Goal: Task Accomplishment & Management: Use online tool/utility

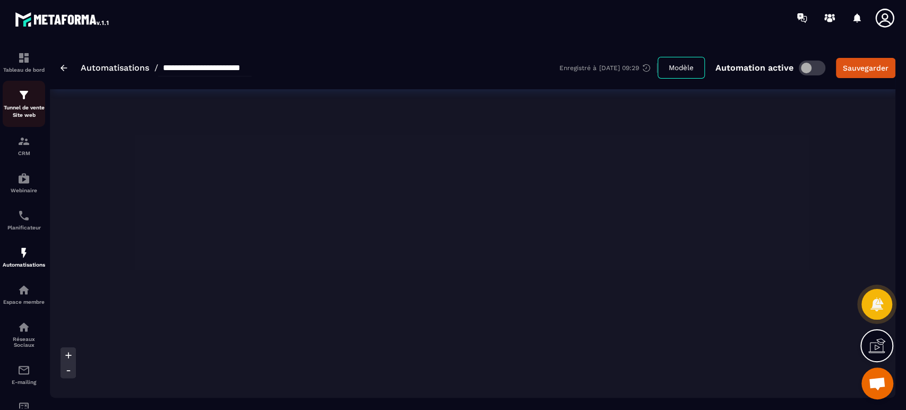
click at [16, 99] on div "Tunnel de vente Site web" at bounding box center [24, 104] width 42 height 30
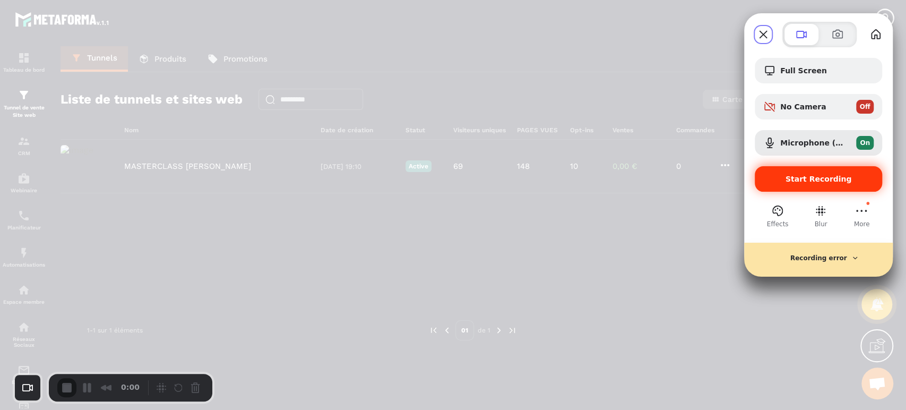
click at [820, 175] on span "Start Recording" at bounding box center [819, 179] width 66 height 8
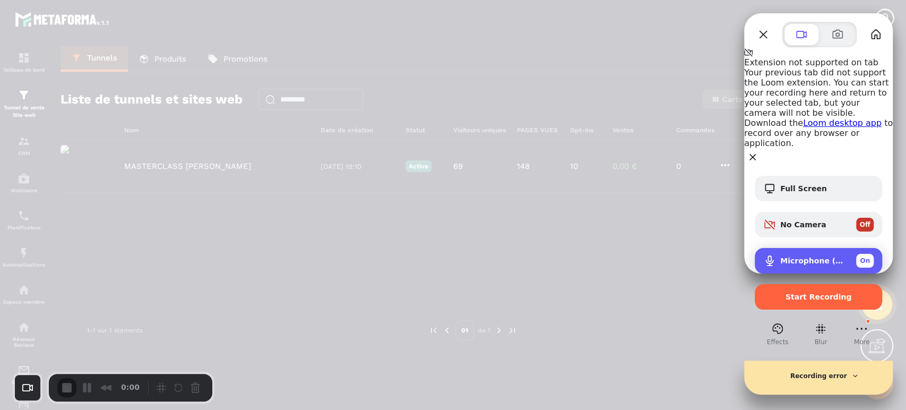
click at [786, 248] on div "Microphone (USB PnP Sound Device) On" at bounding box center [818, 260] width 127 height 25
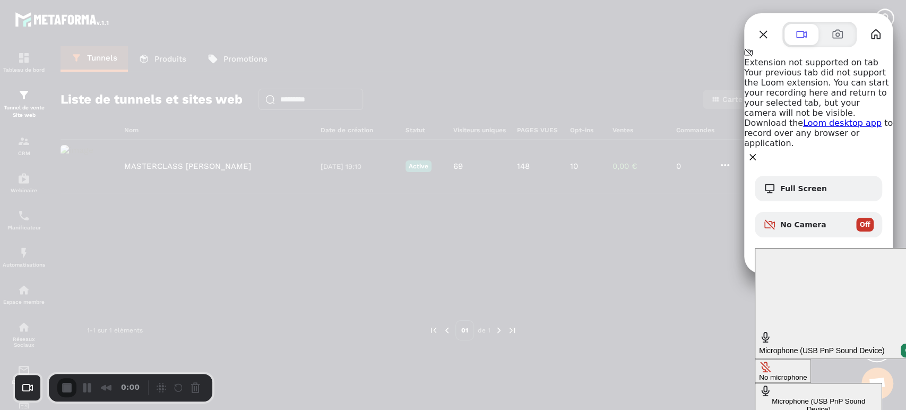
click at [759, 373] on div "No microphone" at bounding box center [783, 377] width 48 height 8
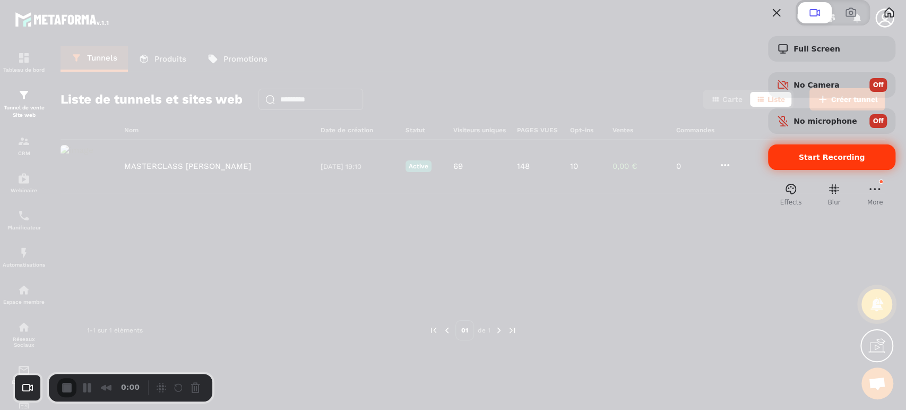
click at [829, 170] on div "Start Recording" at bounding box center [831, 156] width 127 height 25
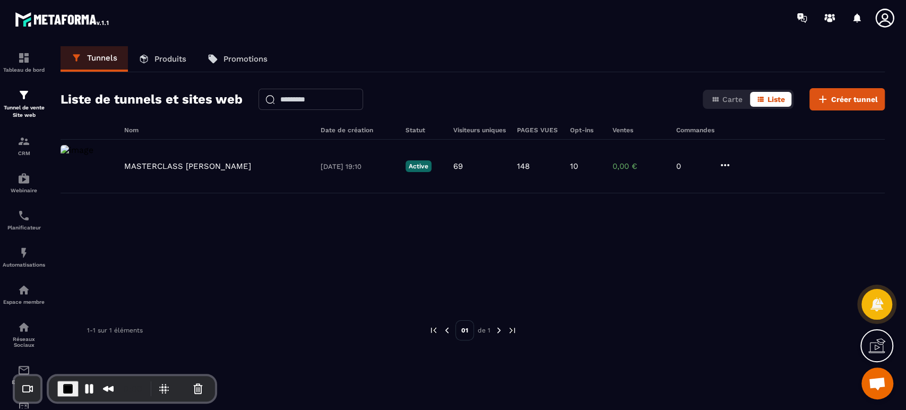
click at [884, 13] on icon at bounding box center [884, 17] width 19 height 19
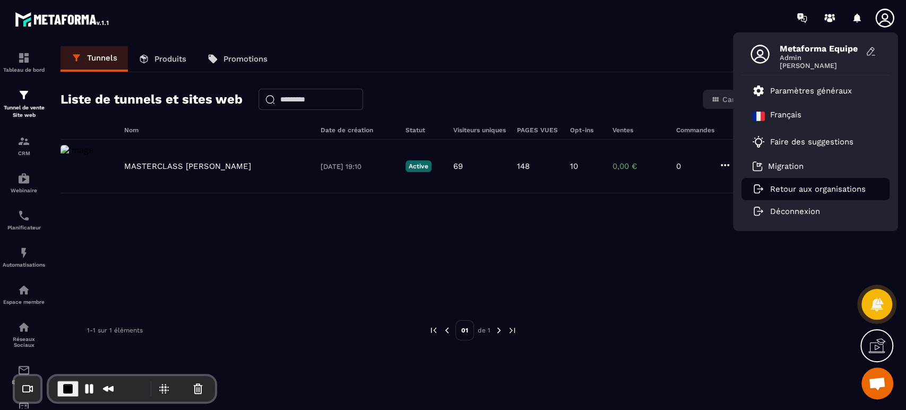
click at [786, 190] on p "Retour aux organisations" at bounding box center [818, 189] width 96 height 10
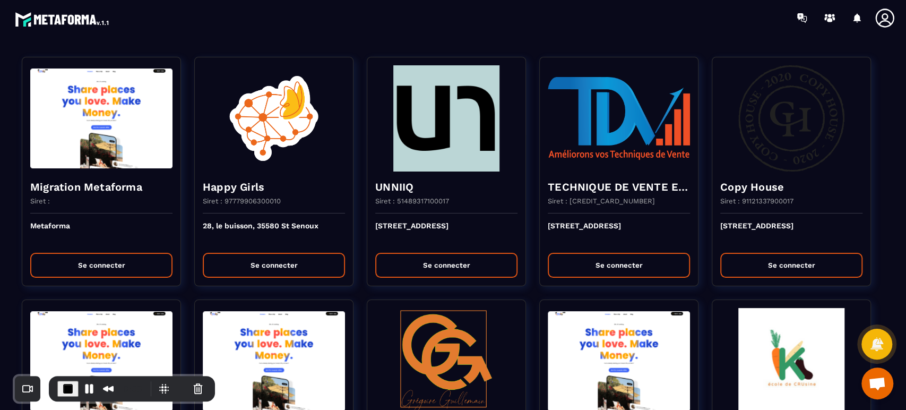
click at [525, 24] on div at bounding box center [515, 18] width 781 height 36
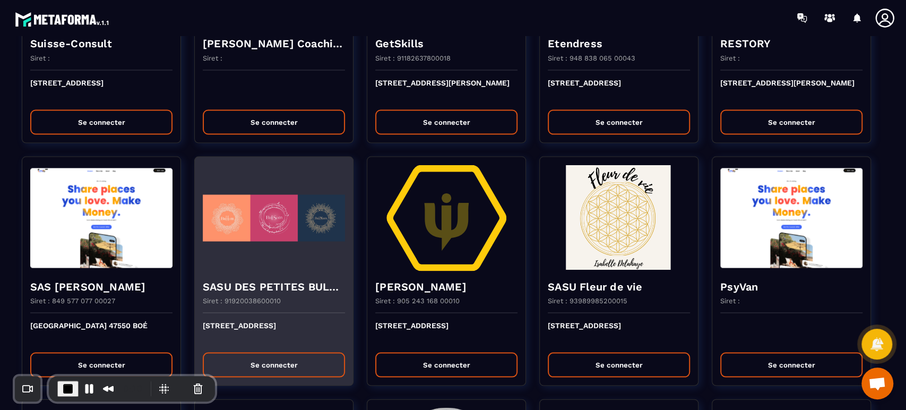
scroll to position [1415, 0]
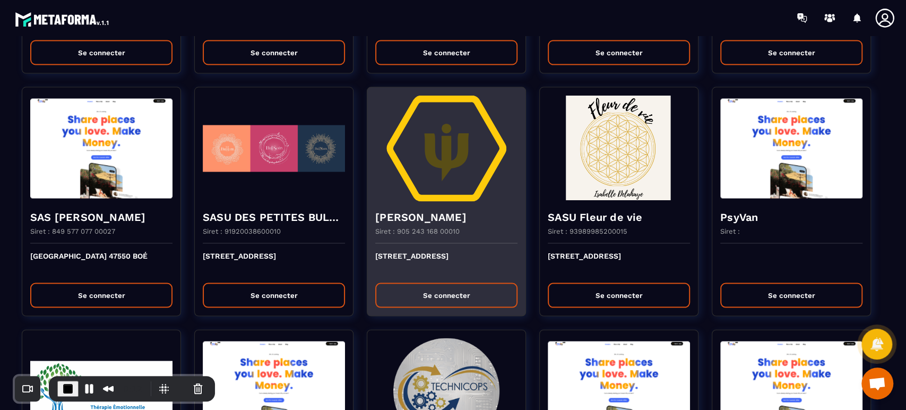
click at [418, 285] on div "[STREET_ADDRESS] Se connecter" at bounding box center [446, 280] width 158 height 72
